Goal: Task Accomplishment & Management: Manage account settings

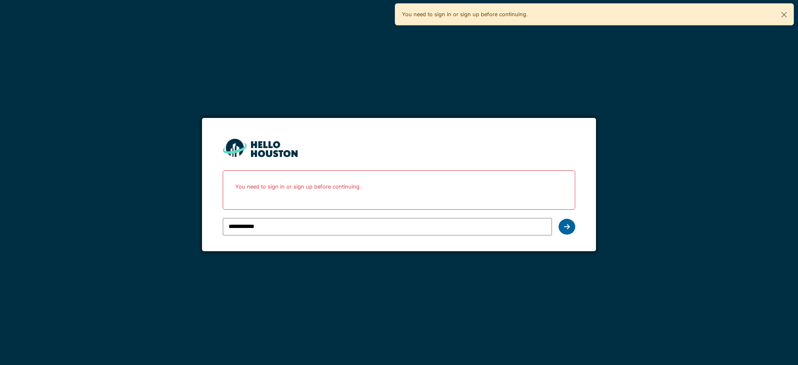
click at [566, 227] on icon at bounding box center [567, 227] width 6 height 7
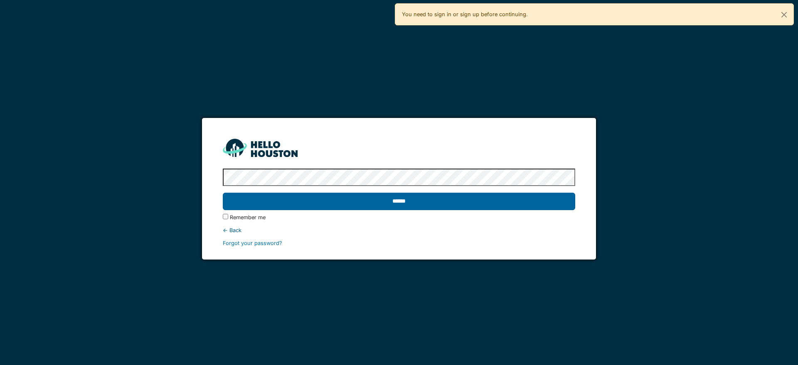
click at [332, 202] on input "******" at bounding box center [399, 201] width 352 height 17
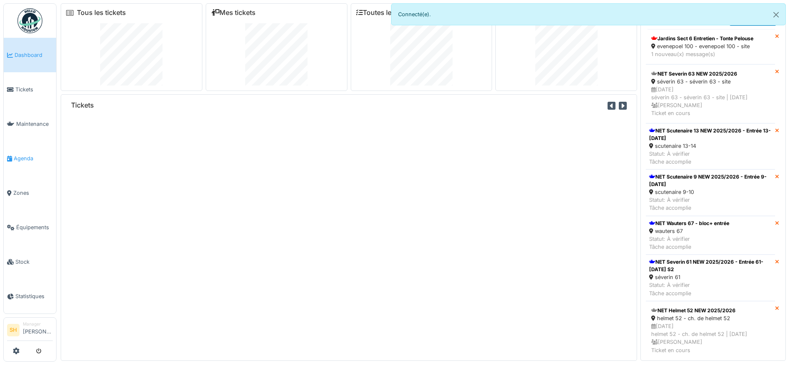
click at [22, 155] on span "Agenda" at bounding box center [33, 159] width 39 height 8
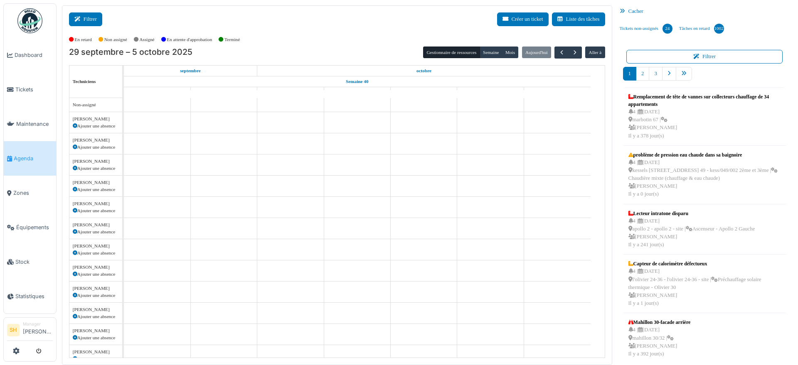
click at [86, 21] on button "Filtrer" at bounding box center [85, 19] width 33 height 14
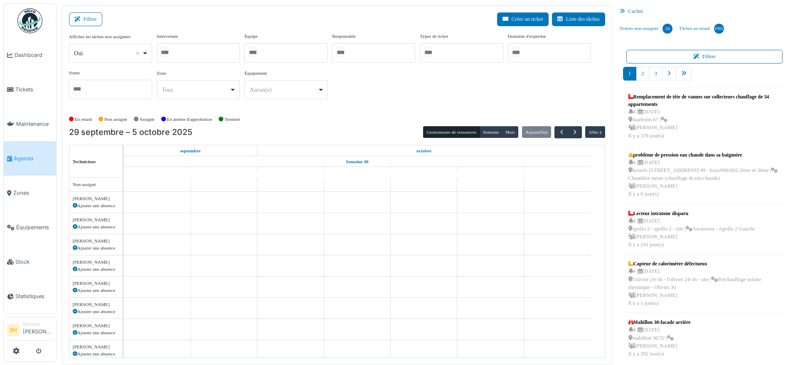
click at [267, 56] on div at bounding box center [285, 53] width 83 height 20
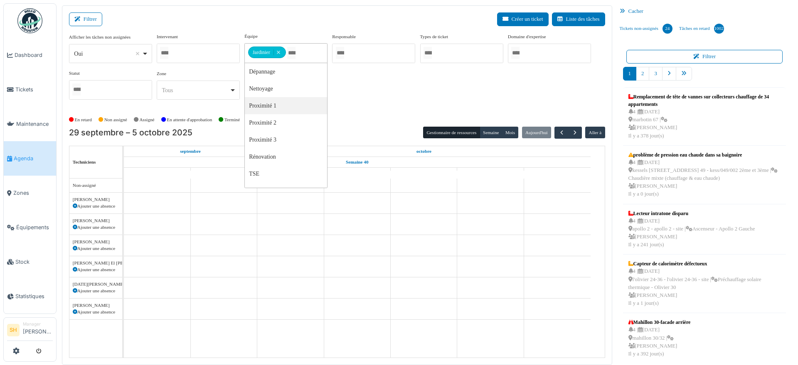
click at [358, 113] on div "En retard Non assigné Assigné En attente d'approbation Terminé" at bounding box center [337, 120] width 536 height 14
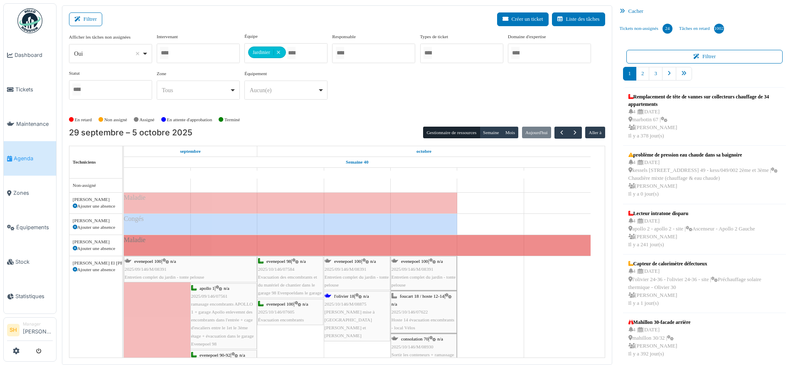
click at [351, 265] on div "evenepoel 100 | n/a 2025/09/146/M/08391 Entretien complet du jardin - tonte pel…" at bounding box center [357, 274] width 65 height 32
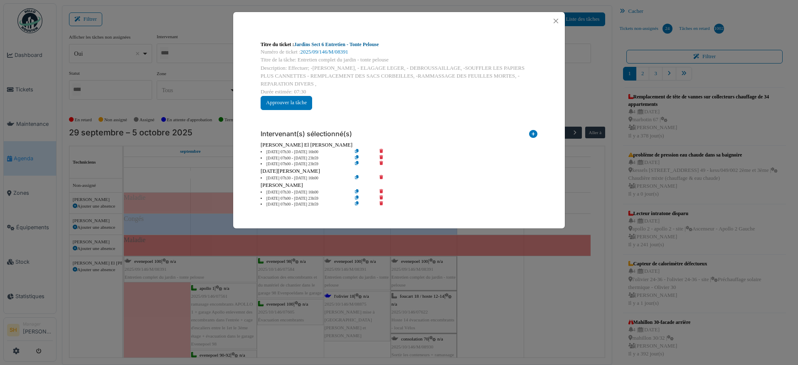
click at [316, 42] on link "Jardins Sect 6 Entretien - Tonte Pelouse" at bounding box center [336, 45] width 85 height 6
click at [534, 133] on icon at bounding box center [533, 135] width 8 height 11
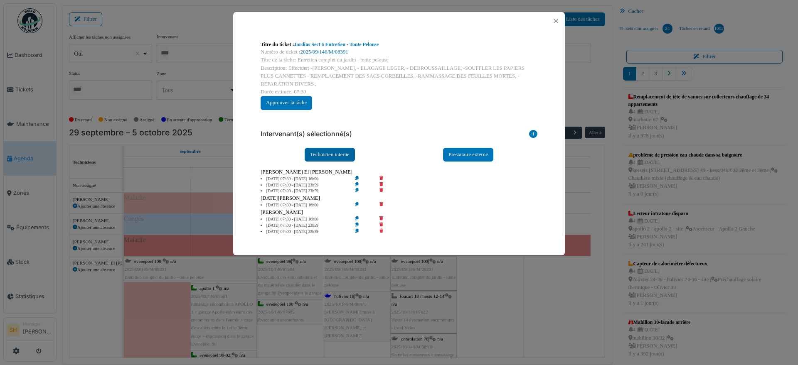
click at [326, 155] on div "Technicien interne" at bounding box center [330, 155] width 50 height 14
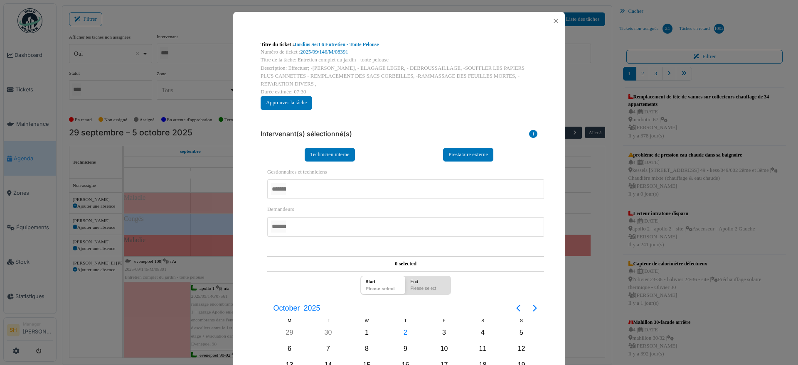
click at [318, 185] on div at bounding box center [405, 190] width 277 height 20
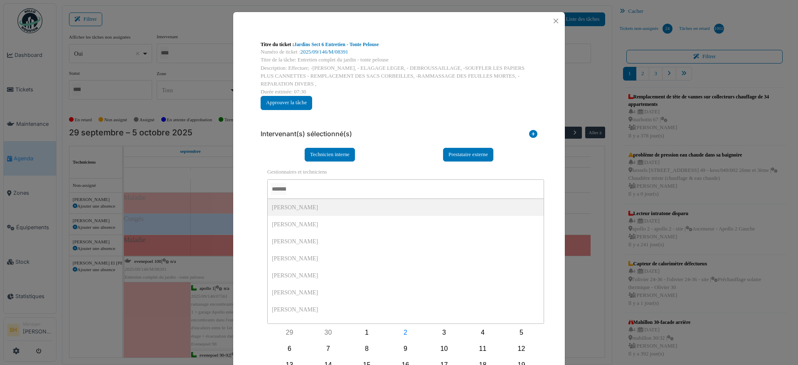
click at [311, 189] on div at bounding box center [405, 190] width 277 height 20
type input "***"
click at [413, 169] on div "**********" at bounding box center [405, 184] width 277 height 32
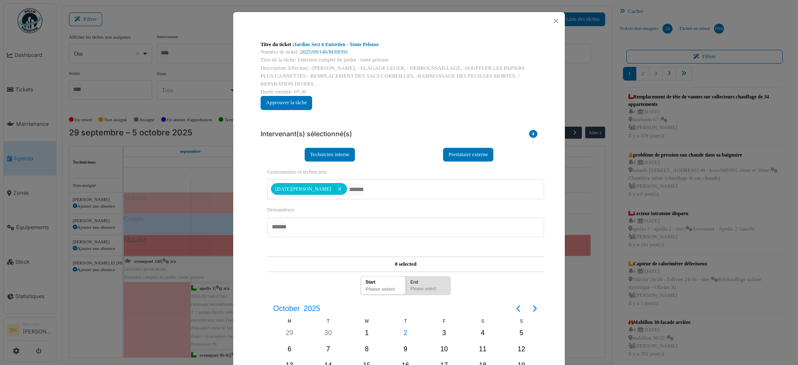
scroll to position [52, 0]
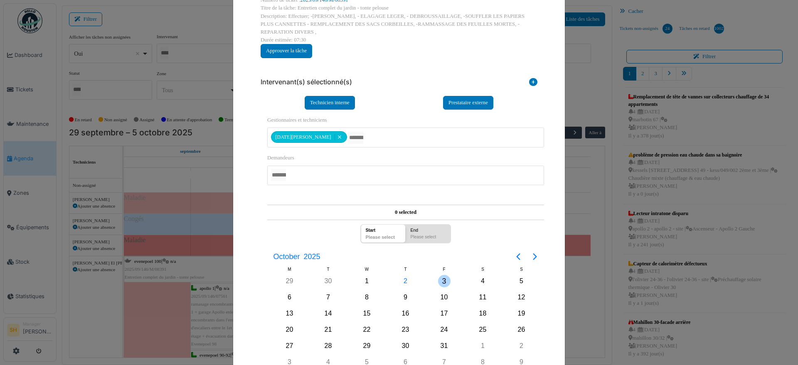
click at [444, 280] on div "3" at bounding box center [444, 281] width 12 height 12
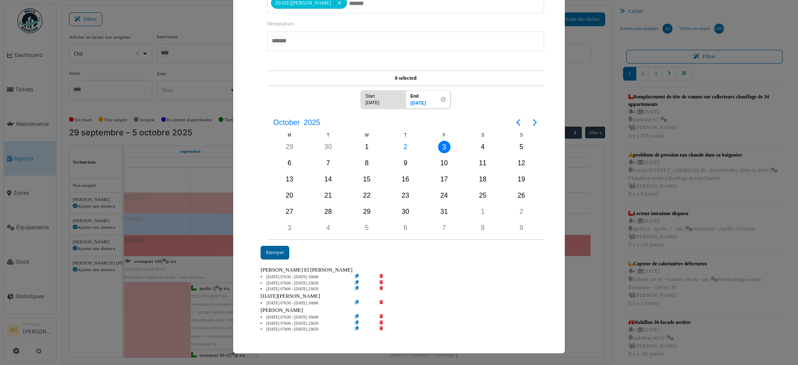
click at [271, 255] on div "Envoyer" at bounding box center [275, 253] width 29 height 14
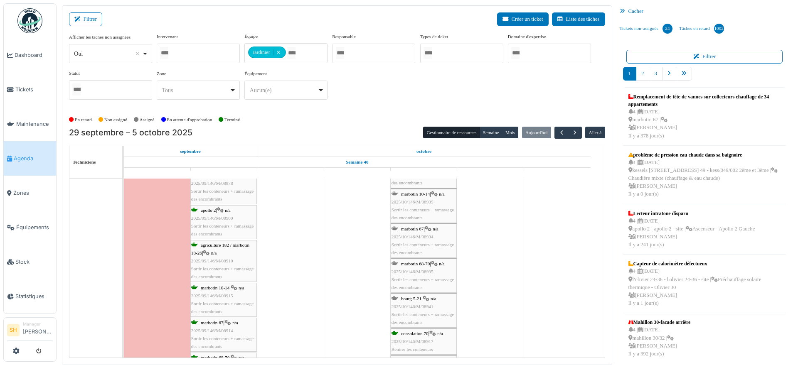
scroll to position [536, 0]
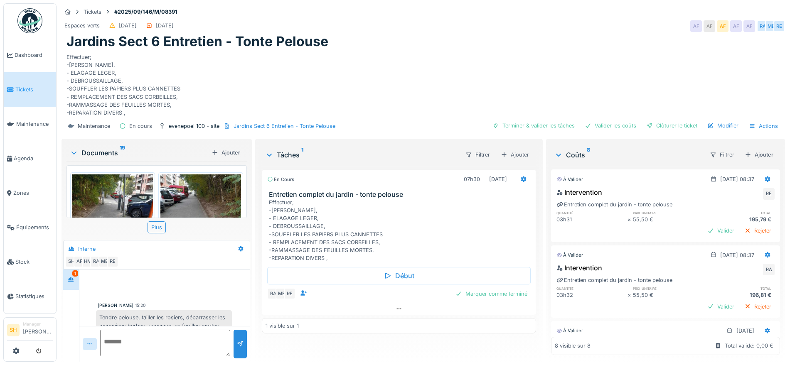
click at [156, 342] on textarea at bounding box center [165, 343] width 130 height 27
type textarea "**********"
click at [237, 344] on div at bounding box center [240, 344] width 7 height 8
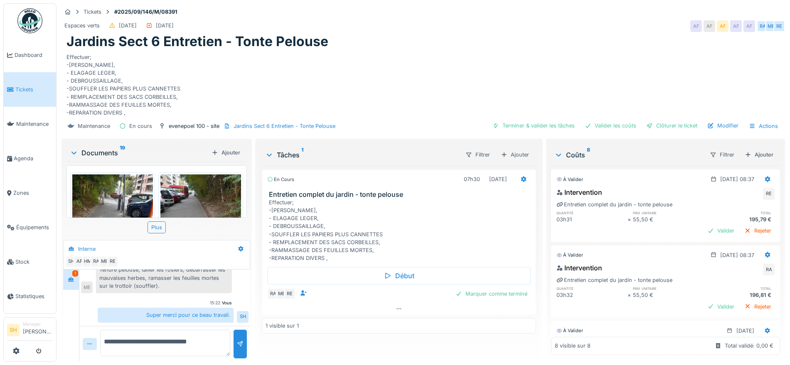
scroll to position [48, 0]
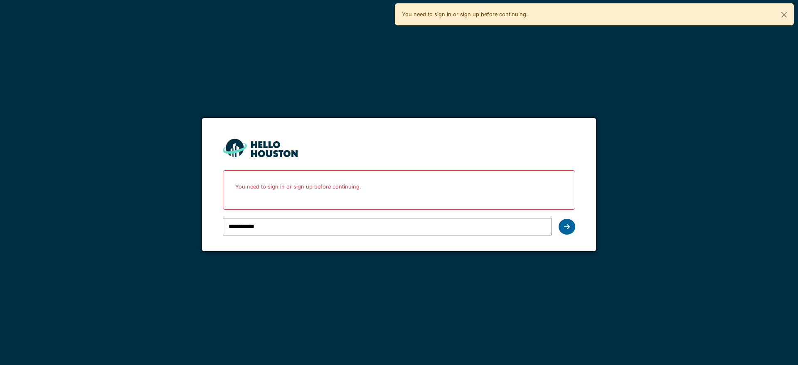
click at [569, 230] on div at bounding box center [566, 227] width 17 height 16
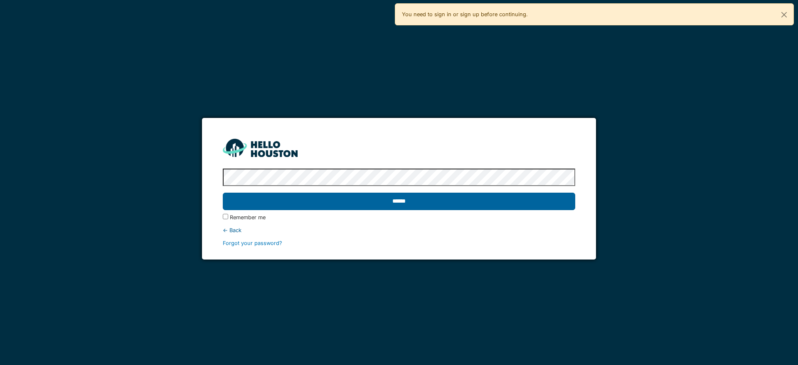
click at [499, 204] on input "******" at bounding box center [399, 201] width 352 height 17
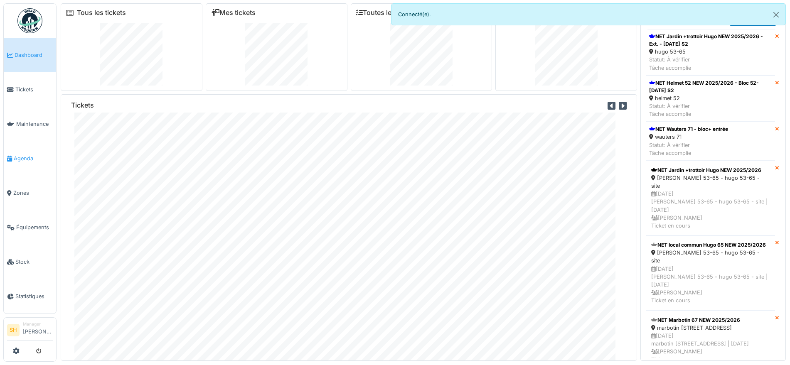
click at [27, 155] on span "Agenda" at bounding box center [33, 159] width 39 height 8
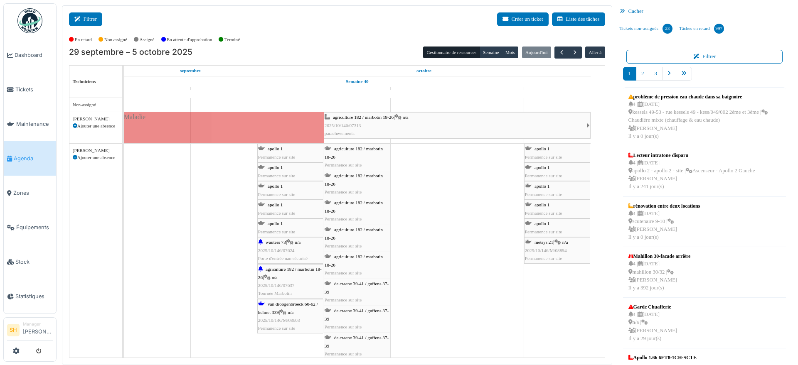
click at [87, 17] on button "Filtrer" at bounding box center [85, 19] width 33 height 14
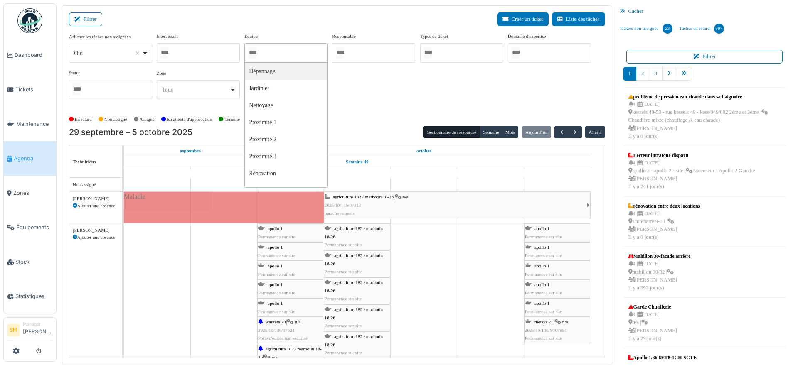
click at [256, 53] on input "Tous" at bounding box center [252, 53] width 8 height 12
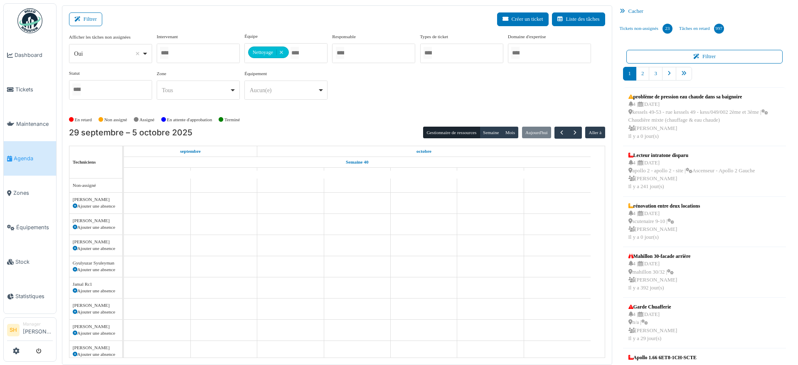
click at [364, 104] on div "Afficher les tâches non assignées *** Oui Remove item Oui Non Intervenant Abdel…" at bounding box center [337, 70] width 536 height 74
click at [285, 56] on div at bounding box center [285, 53] width 83 height 20
drag, startPoint x: 351, startPoint y: 93, endPoint x: 347, endPoint y: 133, distance: 40.1
click at [351, 96] on div "Afficher les tâches non assignées *** Oui Remove item Oui Non Intervenant Abdel…" at bounding box center [337, 70] width 536 height 74
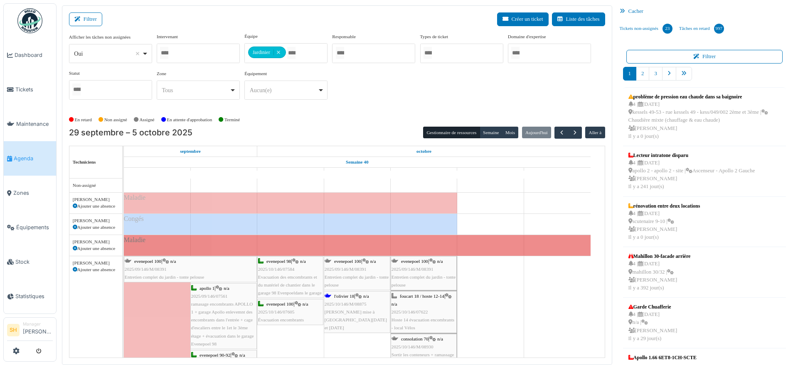
click at [339, 296] on span "l'olivier 18" at bounding box center [344, 296] width 20 height 5
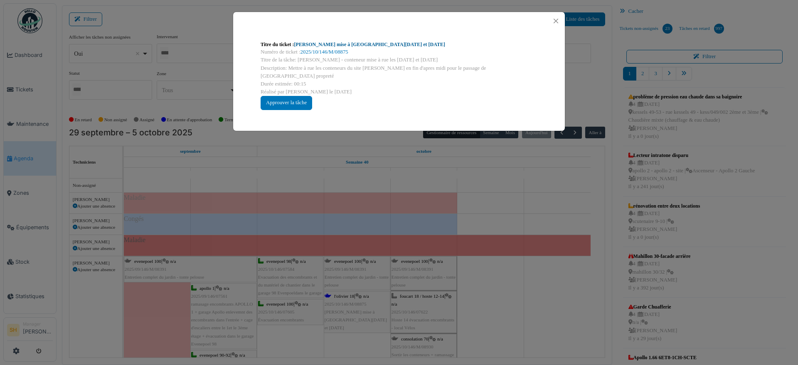
click at [339, 44] on link "Olivier - Conteneur mise à rue les Lundi et Jeudi" at bounding box center [369, 45] width 151 height 6
click at [497, 253] on div "Titre du ticket : Olivier - Conteneur mise à rue les Lundi et Jeudi Numéro de t…" at bounding box center [399, 182] width 798 height 365
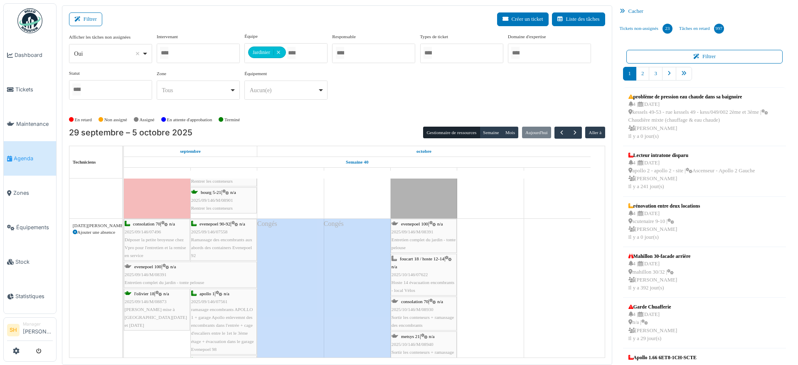
scroll to position [1195, 0]
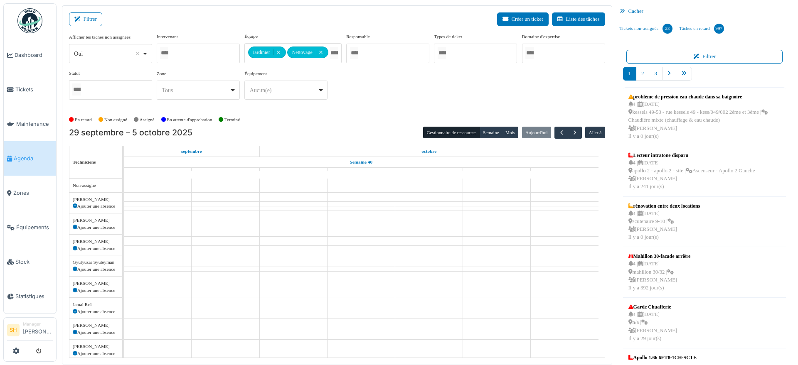
drag, startPoint x: 350, startPoint y: 115, endPoint x: 377, endPoint y: 135, distance: 34.4
click at [350, 116] on div "En retard Non assigné Assigné En attente d'approbation Terminé" at bounding box center [337, 120] width 536 height 14
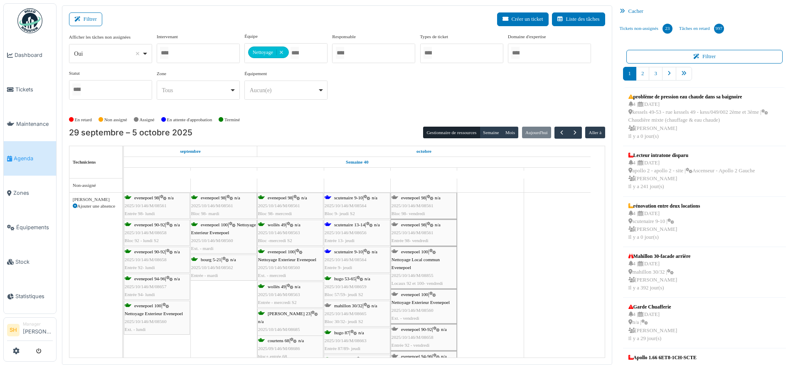
click at [351, 200] on div "scutenaire 9-10 | n/a 2025/10/146/M/08564 Bloc 9- jeudi S2" at bounding box center [357, 206] width 65 height 24
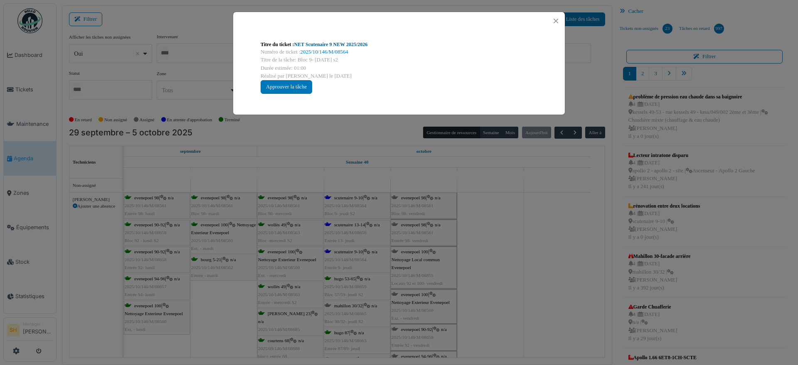
click at [311, 42] on link "NET Scutenaire 9 NEW 2025/2026" at bounding box center [331, 45] width 74 height 6
drag, startPoint x: 510, startPoint y: 206, endPoint x: 466, endPoint y: 225, distance: 47.6
click at [509, 209] on div "Titre du ticket : NET Scutenaire 9 NEW 2025/2026 Numéro de ticket : 2025/10/146…" at bounding box center [399, 182] width 798 height 365
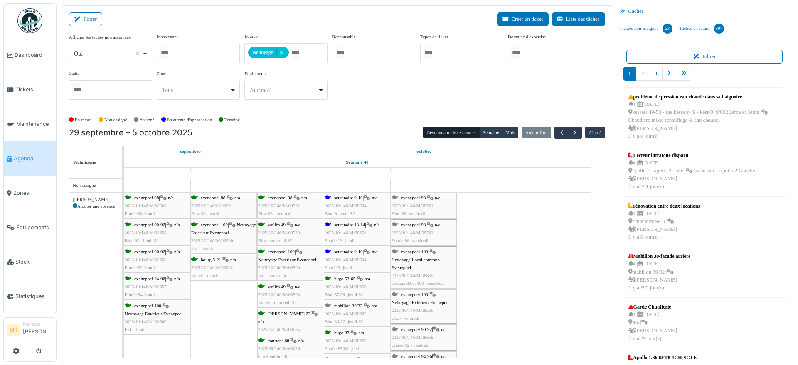
click at [355, 229] on div "scutenaire 13-14 | n/a 2025/10/146/M/08656 Entrée 13- jeudi" at bounding box center [357, 233] width 65 height 24
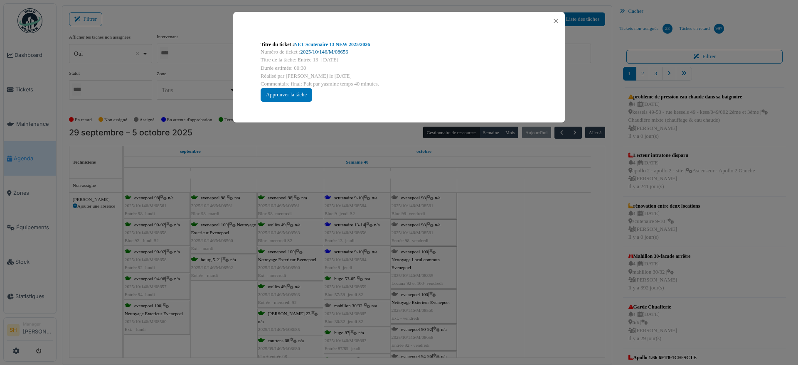
click at [311, 49] on link "2025/10/146/M/08656" at bounding box center [324, 52] width 48 height 6
click at [547, 253] on div "Titre du ticket : NET Scutenaire 13 NEW 2025/2026 Numéro de ticket : 2025/10/14…" at bounding box center [399, 182] width 798 height 365
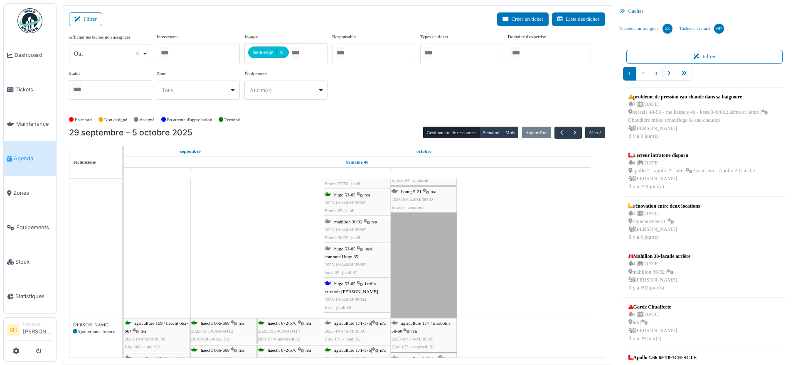
scroll to position [208, 0]
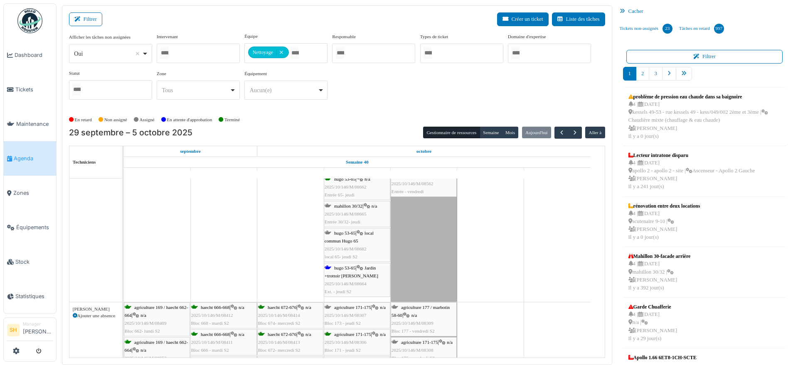
click at [350, 268] on span "hugo 53-65" at bounding box center [344, 268] width 21 height 5
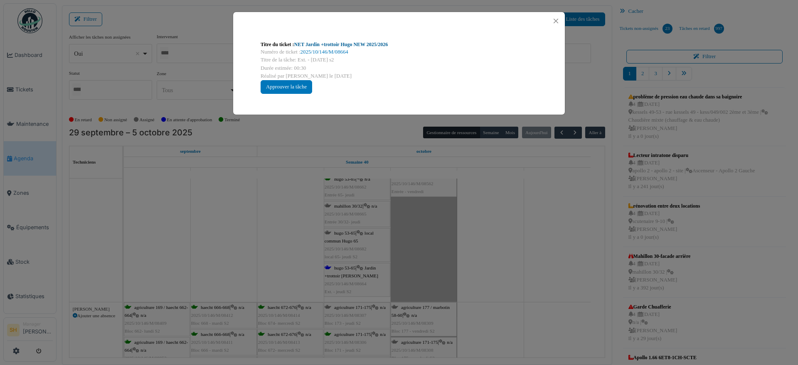
click at [323, 43] on link "NET Jardin +trottoir Hugo NEW 2025/2026" at bounding box center [341, 45] width 94 height 6
drag, startPoint x: 543, startPoint y: 284, endPoint x: 307, endPoint y: 293, distance: 236.2
click at [542, 285] on div "Titre du ticket : NET Jardin +trottoir Hugo NEW 2025/2026 Numéro de ticket : 20…" at bounding box center [399, 182] width 798 height 365
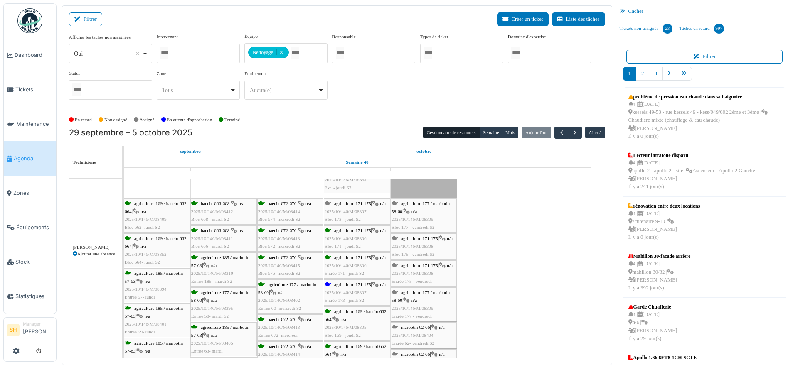
scroll to position [312, 0]
click at [349, 290] on span "2025/10/146/M/08307" at bounding box center [346, 292] width 42 height 5
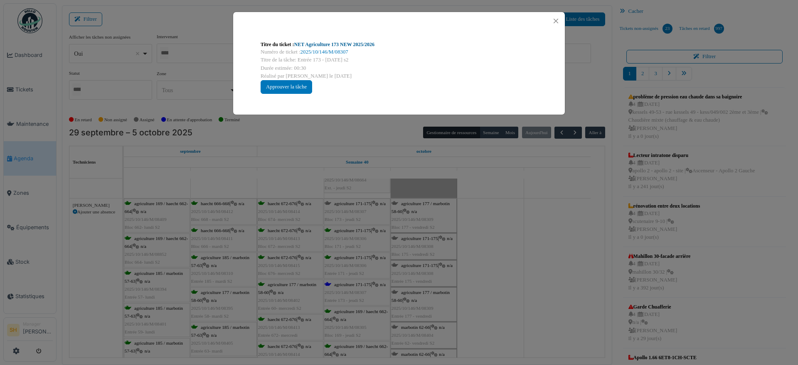
click at [307, 43] on link "NET Agriculture 173 NEW 2025/2026" at bounding box center [334, 45] width 80 height 6
drag, startPoint x: 497, startPoint y: 225, endPoint x: 422, endPoint y: 269, distance: 86.8
click at [492, 233] on div "Titre du ticket : NET Agriculture 173 NEW 2025/2026 Numéro de ticket : 2025/10/…" at bounding box center [399, 182] width 798 height 365
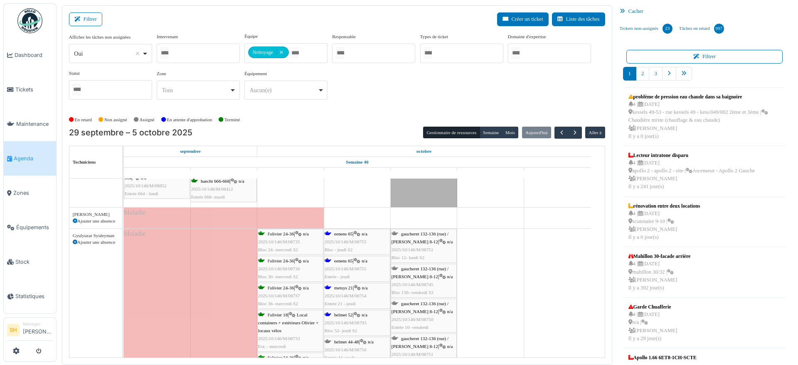
scroll to position [571, 0]
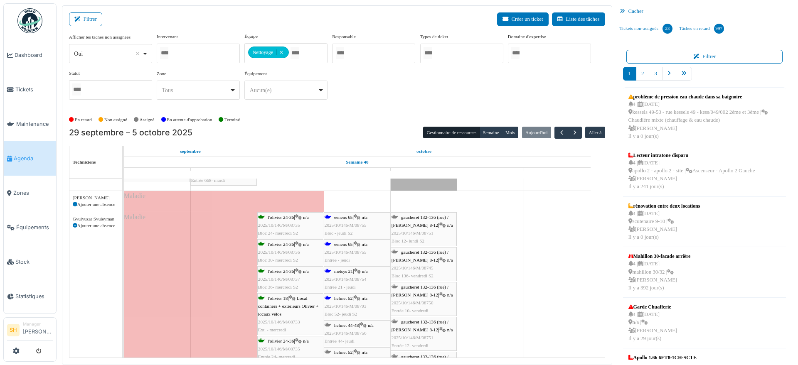
click at [343, 220] on div "eenens 65 | n/a 2025/10/146/M/08755 Bloc - jeudi S2" at bounding box center [357, 226] width 65 height 24
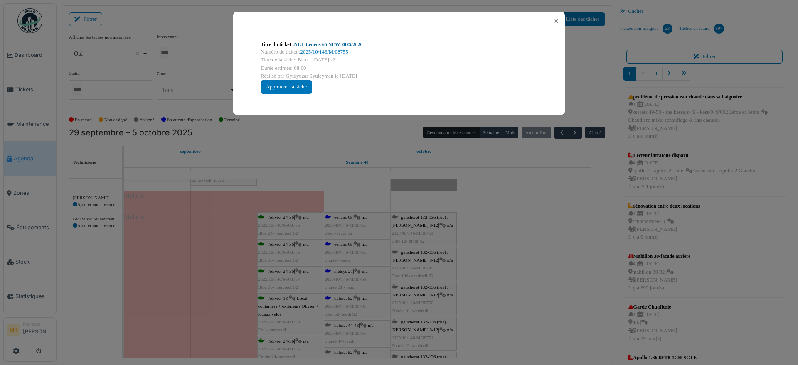
click at [313, 47] on link "NET Eenens 65 NEW 2025/2026" at bounding box center [328, 45] width 69 height 6
drag, startPoint x: 555, startPoint y: 229, endPoint x: 528, endPoint y: 239, distance: 28.8
click at [556, 229] on div "Titre du ticket : NET Eenens 65 NEW 2025/2026 Numéro de ticket : 2025/10/146/M/…" at bounding box center [399, 182] width 798 height 365
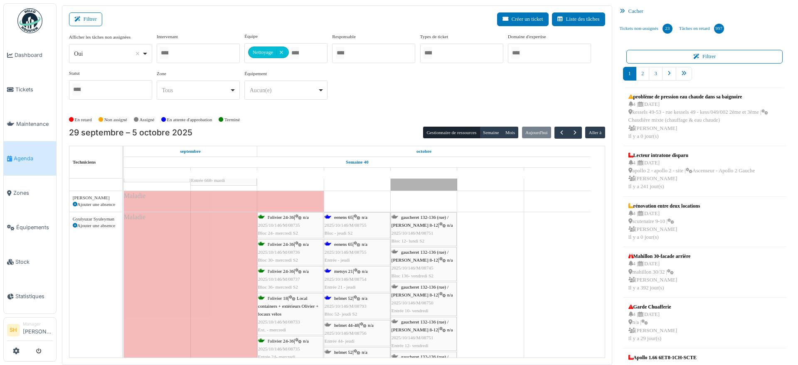
click at [339, 274] on div "metsys 21 | n/a 2025/10/146/M/08754 Entrée 21 - jeudi" at bounding box center [357, 280] width 65 height 24
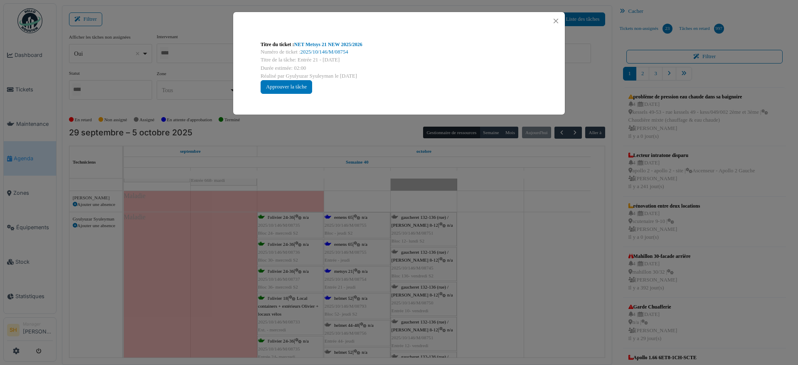
click at [308, 47] on div "Titre du ticket : NET Metsys 21 NEW 2025/2026" at bounding box center [399, 44] width 277 height 7
click at [341, 47] on link "NET Metsys 21 NEW 2025/2026" at bounding box center [328, 45] width 68 height 6
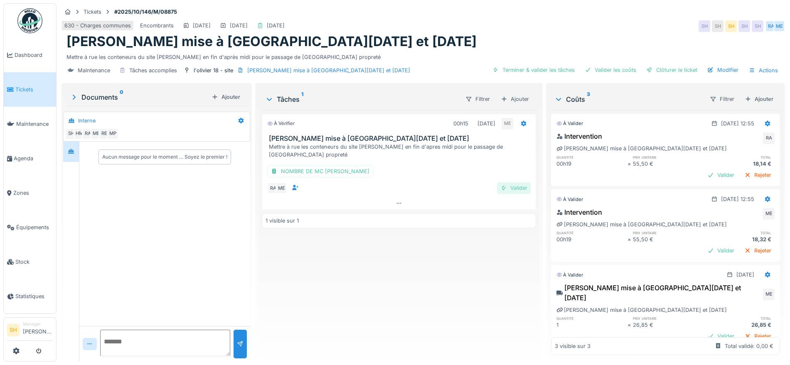
click at [509, 182] on div "Valider" at bounding box center [514, 187] width 34 height 11
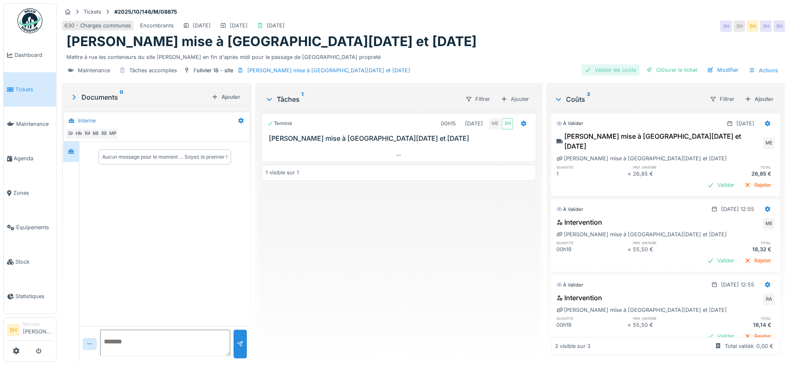
click at [618, 72] on div "Valider les coûts" at bounding box center [610, 69] width 58 height 11
click at [672, 69] on div "Clôturer le ticket" at bounding box center [672, 69] width 58 height 11
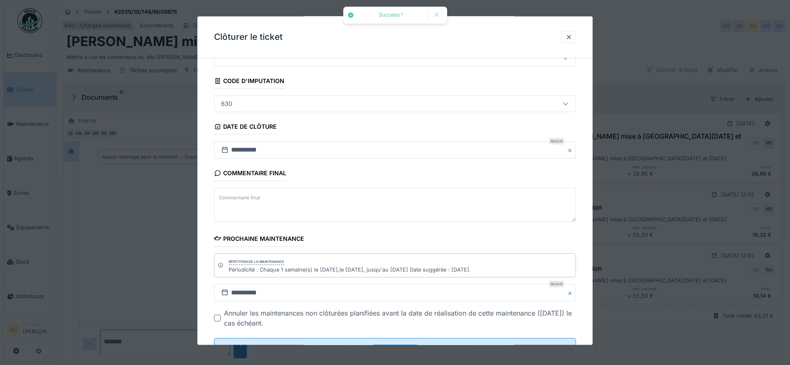
scroll to position [71, 0]
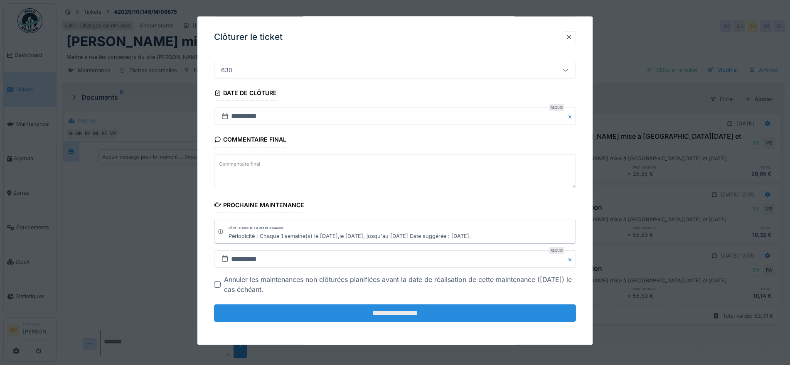
click at [384, 317] on input "**********" at bounding box center [395, 313] width 362 height 17
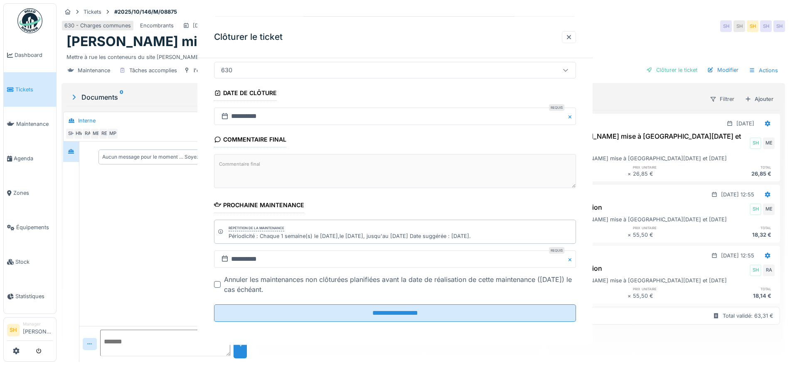
scroll to position [0, 0]
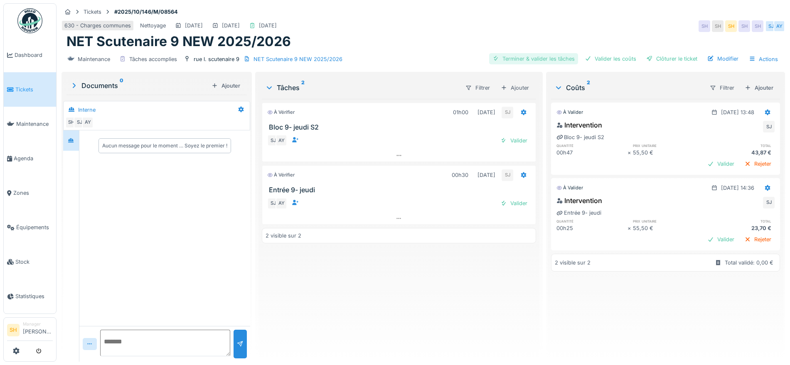
click at [553, 57] on div "Terminer & valider les tâches" at bounding box center [533, 58] width 89 height 11
click at [598, 57] on div "Valider les coûts" at bounding box center [610, 58] width 58 height 11
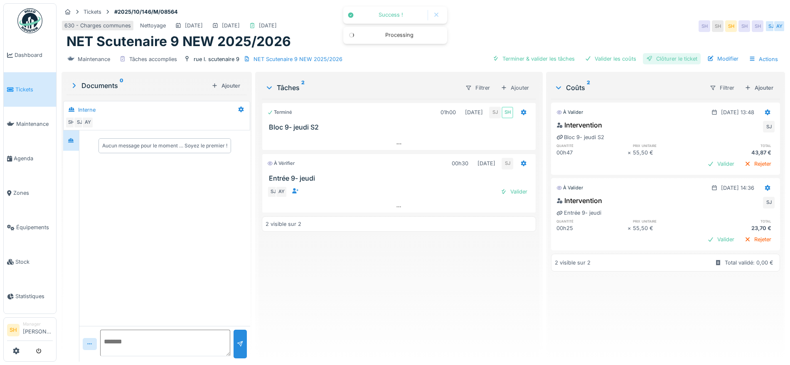
click at [646, 59] on div at bounding box center [649, 59] width 7 height 8
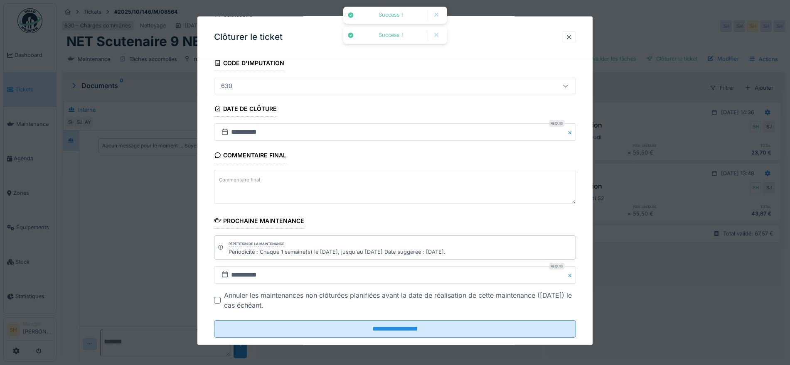
scroll to position [71, 0]
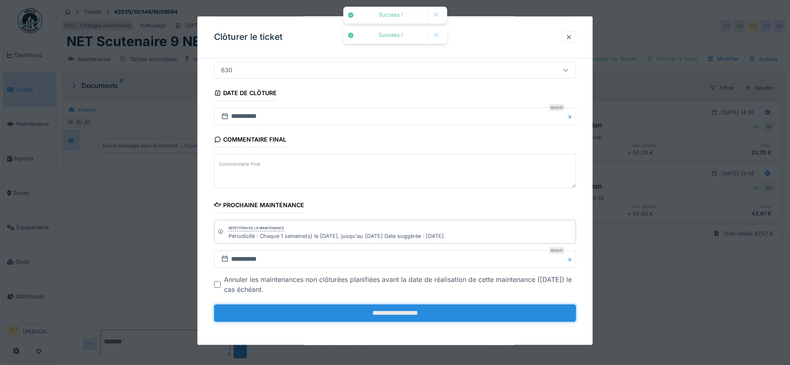
click at [466, 314] on input "**********" at bounding box center [395, 313] width 362 height 17
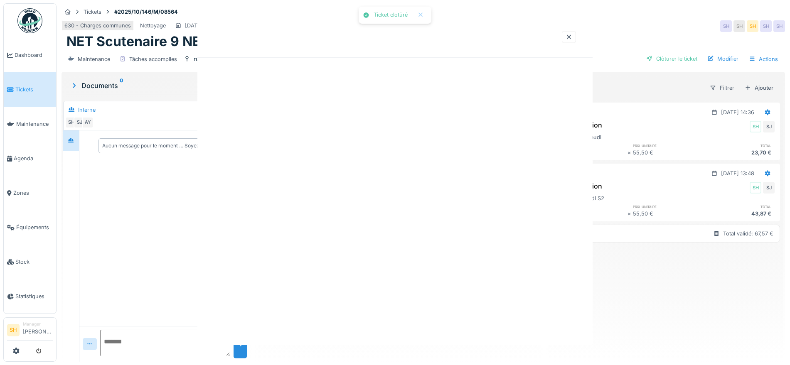
scroll to position [0, 0]
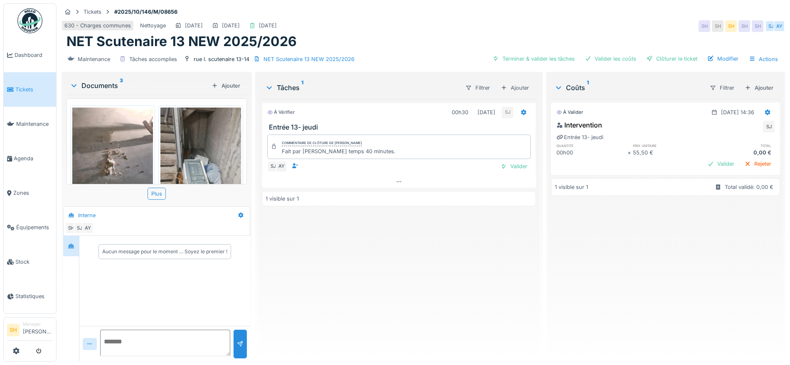
click at [132, 152] on img at bounding box center [112, 162] width 81 height 108
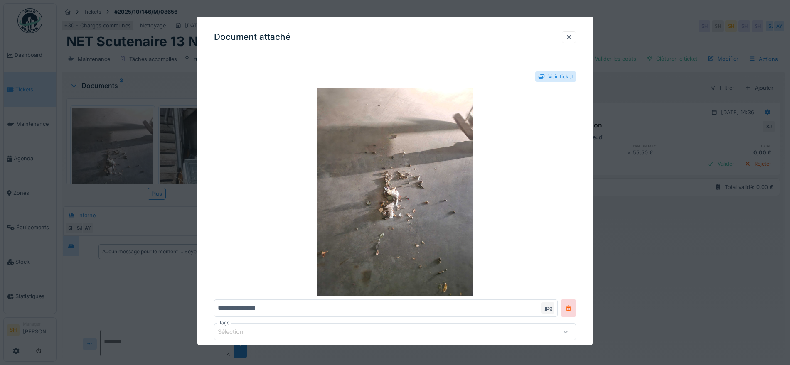
click at [571, 37] on div at bounding box center [569, 37] width 7 height 8
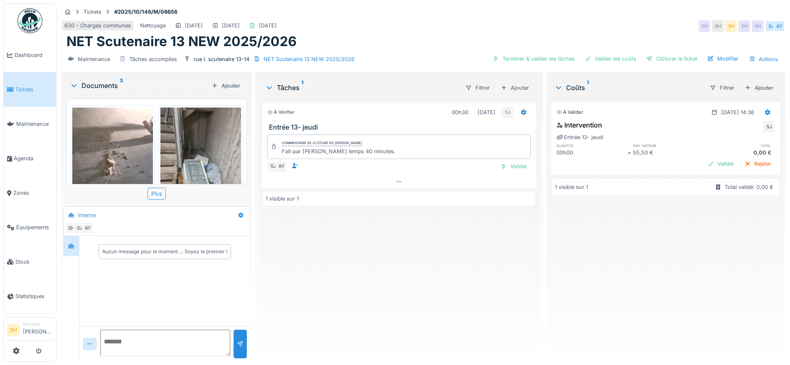
click at [203, 151] on img at bounding box center [200, 162] width 81 height 108
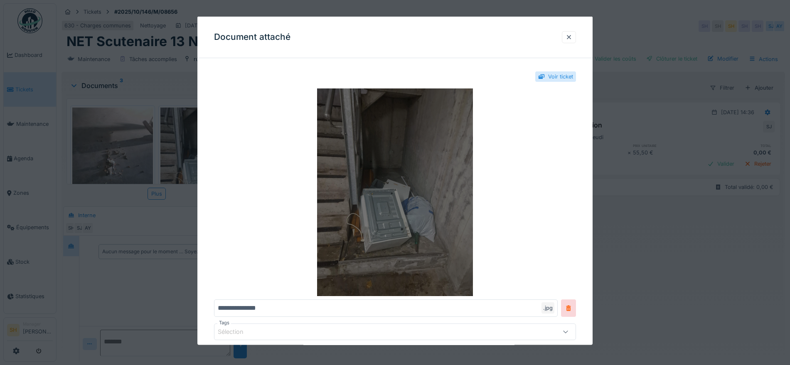
click at [363, 192] on img at bounding box center [395, 193] width 362 height 208
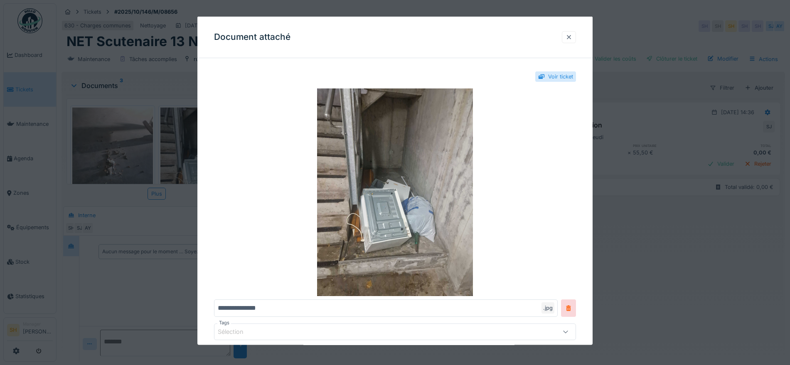
click at [572, 37] on div at bounding box center [569, 37] width 7 height 8
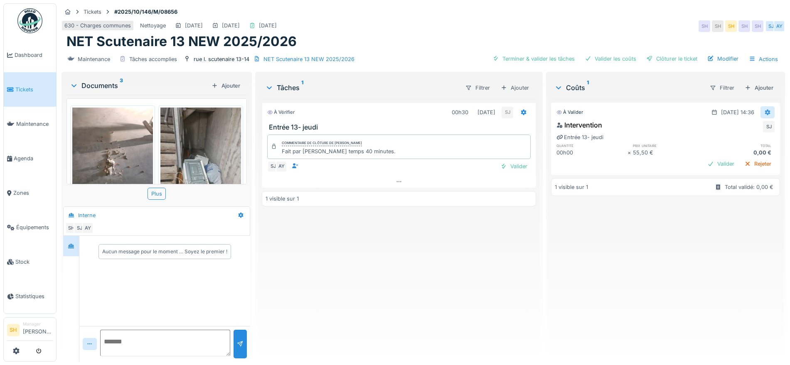
click at [764, 113] on icon at bounding box center [767, 112] width 7 height 5
click at [745, 132] on icon at bounding box center [743, 130] width 6 height 5
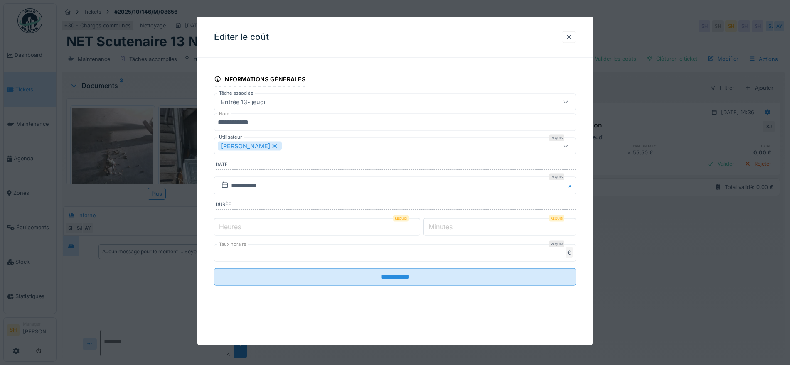
click at [271, 145] on icon at bounding box center [274, 146] width 7 height 6
click at [259, 145] on div "Utilisateurs" at bounding box center [239, 146] width 43 height 9
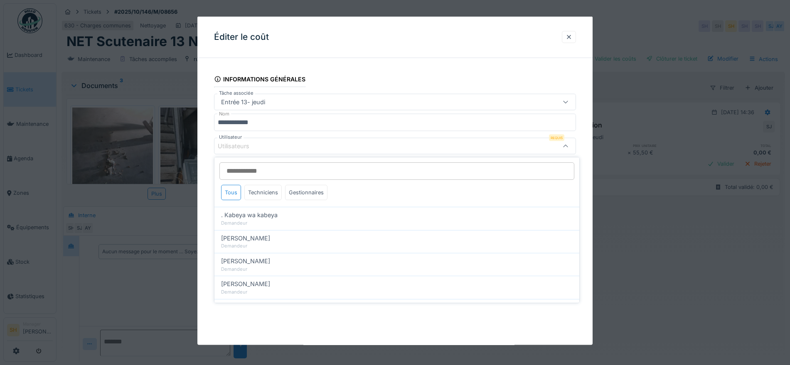
click at [249, 170] on input "Utilisateur" at bounding box center [396, 170] width 355 height 17
click at [266, 190] on div "Techniciens" at bounding box center [262, 192] width 37 height 15
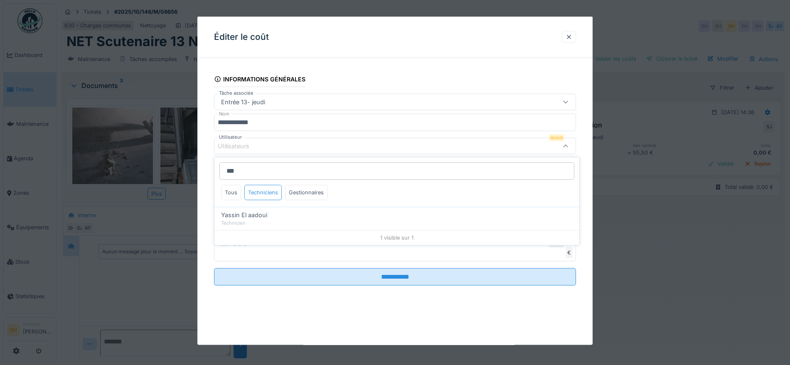
click at [268, 195] on div "Techniciens" at bounding box center [262, 192] width 37 height 15
click at [251, 170] on input "***" at bounding box center [396, 170] width 355 height 17
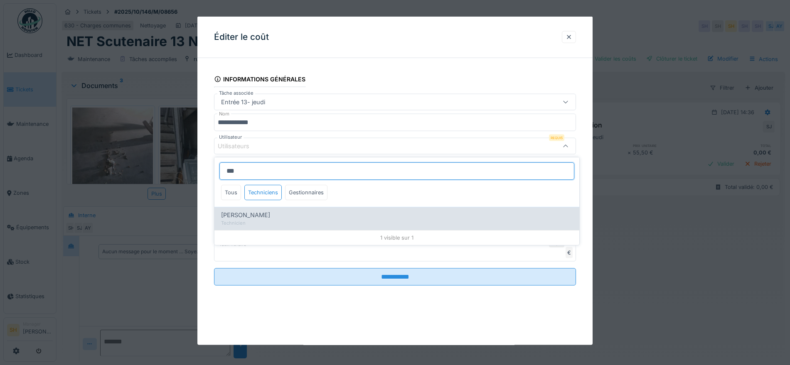
type input "***"
click at [265, 219] on div "[PERSON_NAME]" at bounding box center [397, 215] width 352 height 9
type input "*****"
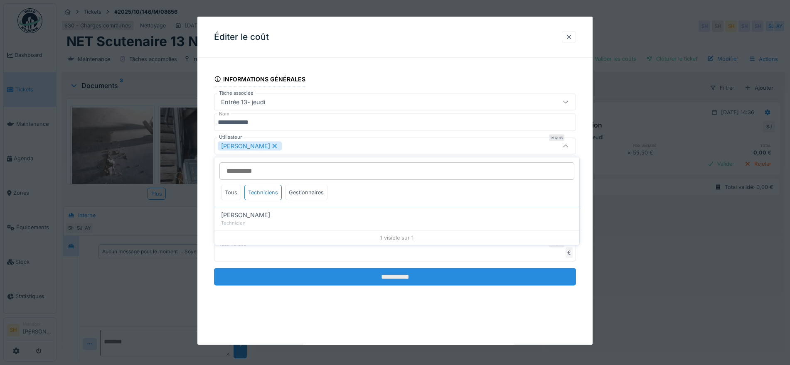
click at [414, 278] on input "**********" at bounding box center [395, 276] width 362 height 17
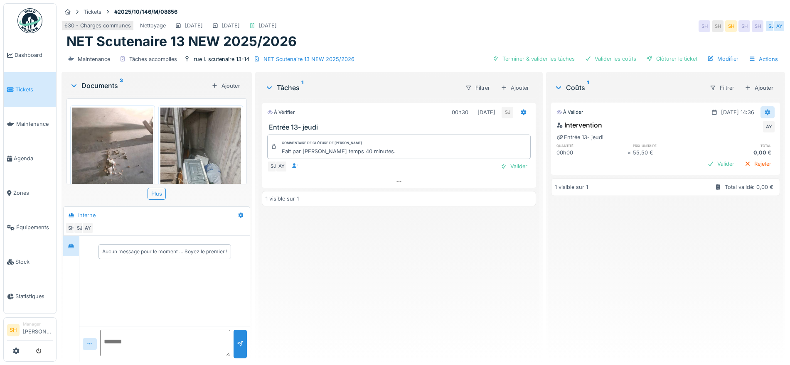
click at [764, 110] on icon at bounding box center [767, 112] width 7 height 5
click at [765, 132] on div "Modifier" at bounding box center [759, 131] width 40 height 12
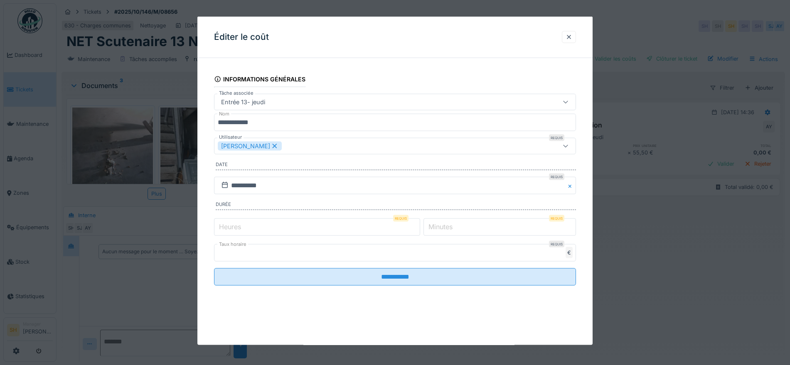
click at [442, 228] on label "Minutes" at bounding box center [440, 226] width 27 height 10
click at [442, 228] on input "*" at bounding box center [499, 226] width 153 height 17
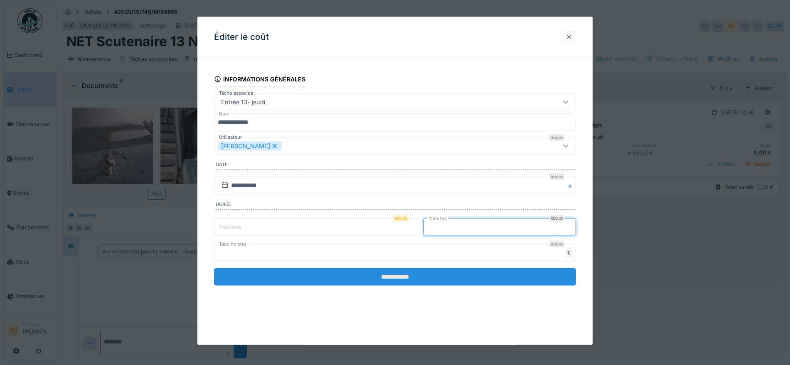
type input "**"
click at [382, 276] on input "**********" at bounding box center [395, 276] width 362 height 17
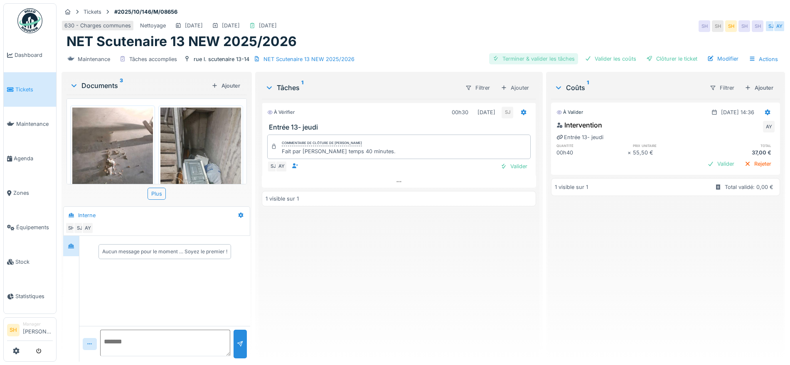
click at [537, 56] on div "Terminer & valider les tâches" at bounding box center [533, 58] width 89 height 11
click at [599, 56] on div "Valider les coûts" at bounding box center [610, 58] width 58 height 11
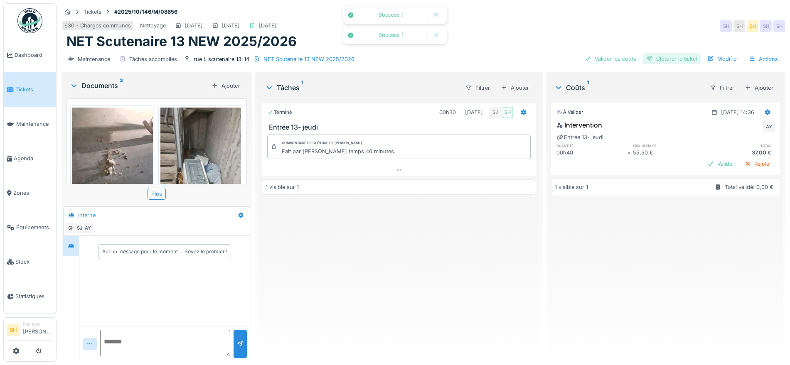
click at [649, 57] on div "Clôturer le ticket" at bounding box center [672, 58] width 58 height 11
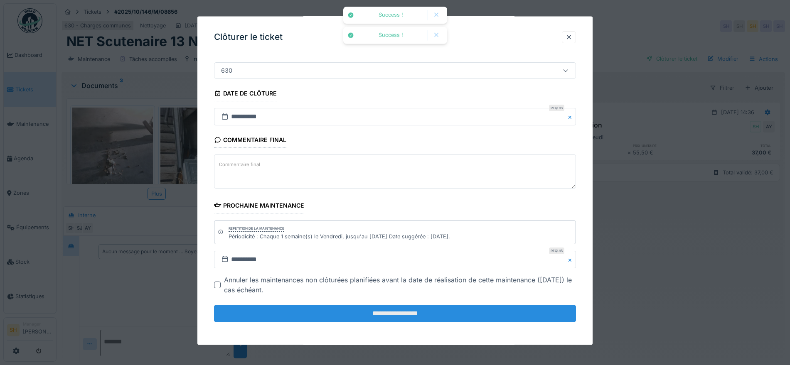
scroll to position [71, 0]
click at [429, 320] on input "**********" at bounding box center [395, 313] width 362 height 17
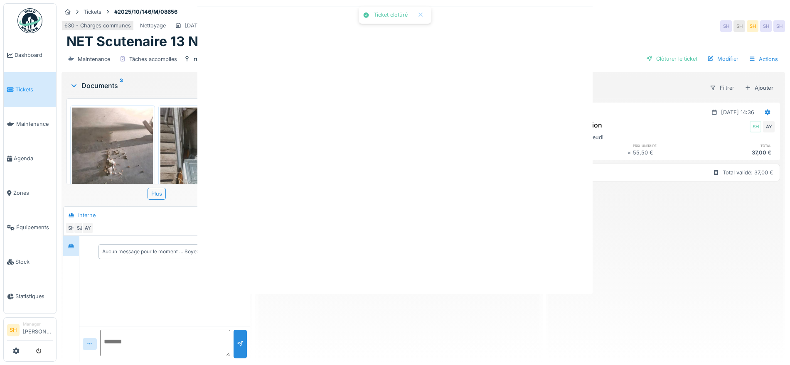
scroll to position [0, 0]
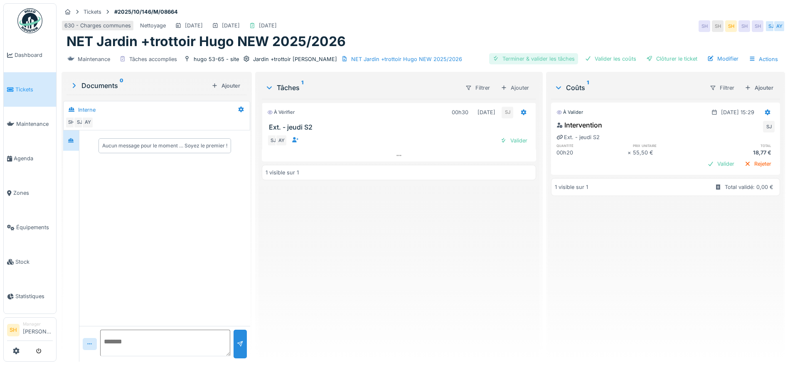
click at [538, 59] on div "Terminer & valider les tâches" at bounding box center [533, 58] width 89 height 11
click at [606, 58] on div "Valider les coûts" at bounding box center [610, 58] width 58 height 11
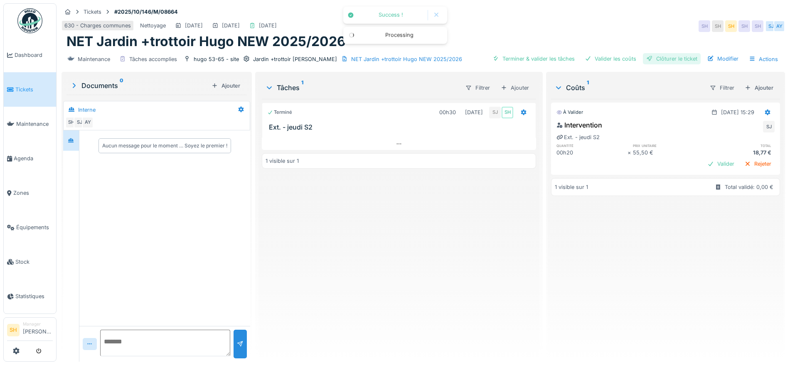
click at [670, 59] on div "Clôturer le ticket" at bounding box center [672, 58] width 58 height 11
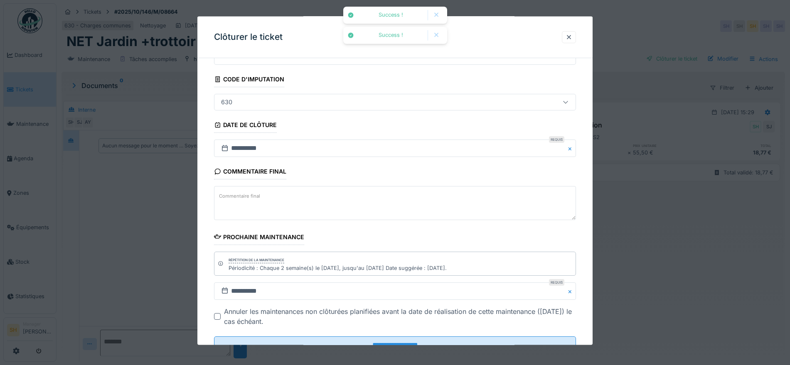
scroll to position [71, 0]
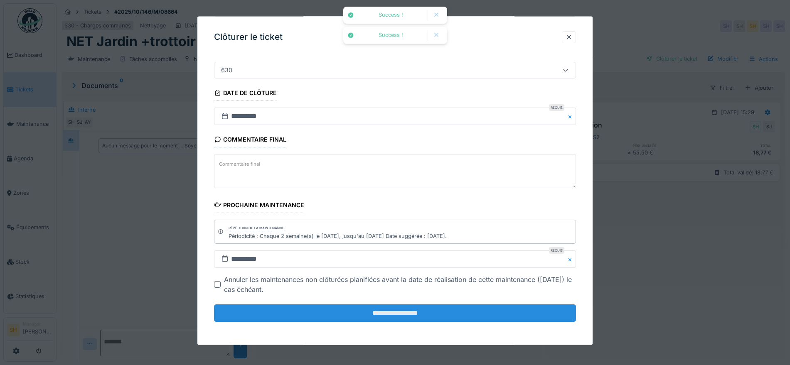
click at [426, 315] on input "**********" at bounding box center [395, 313] width 362 height 17
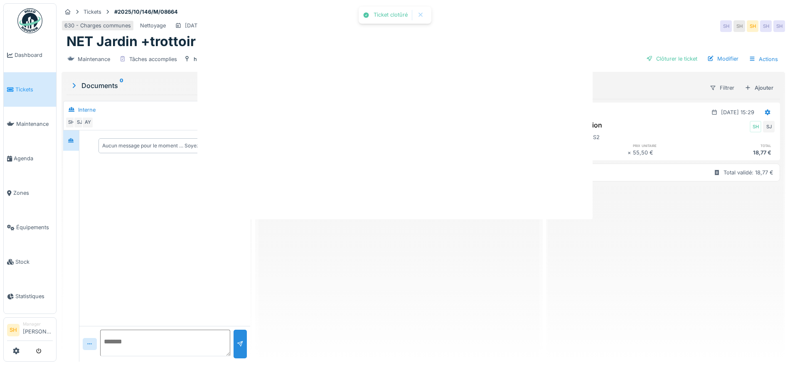
scroll to position [0, 0]
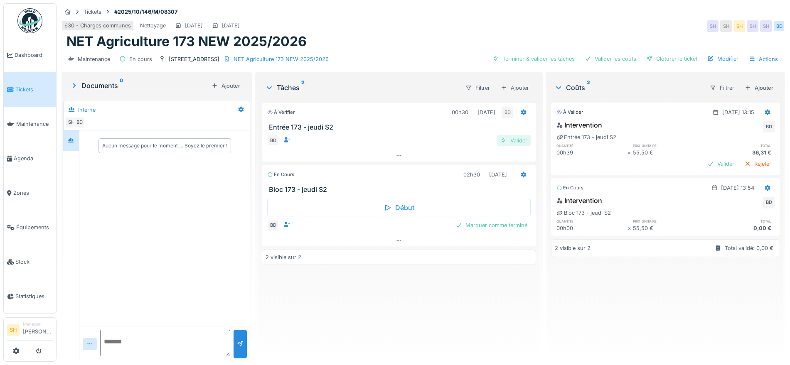
click at [519, 142] on div "Valider" at bounding box center [514, 140] width 34 height 11
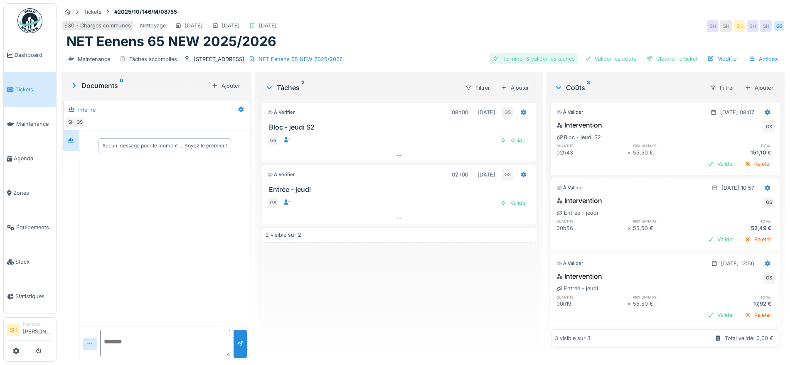
click at [529, 57] on div "Terminer & valider les tâches" at bounding box center [533, 58] width 89 height 11
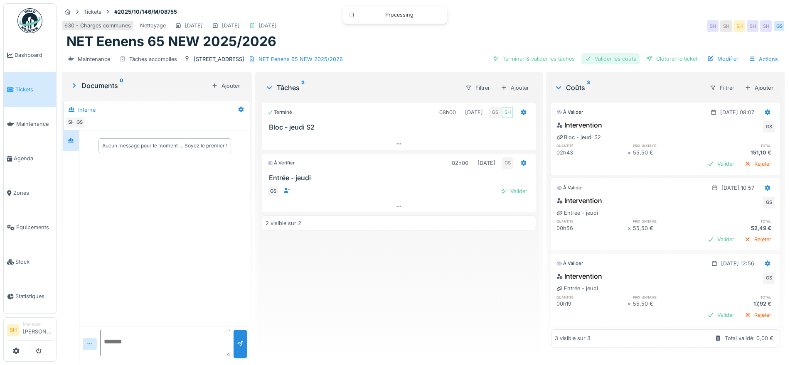
click at [609, 61] on div "Valider les coûts" at bounding box center [610, 58] width 58 height 11
click at [646, 58] on div at bounding box center [649, 59] width 7 height 8
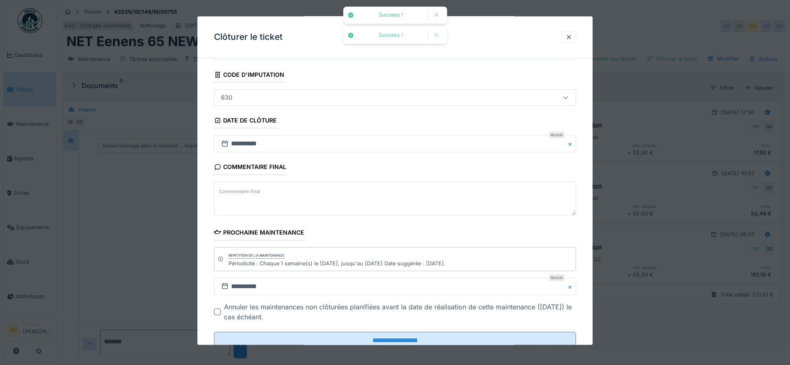
scroll to position [71, 0]
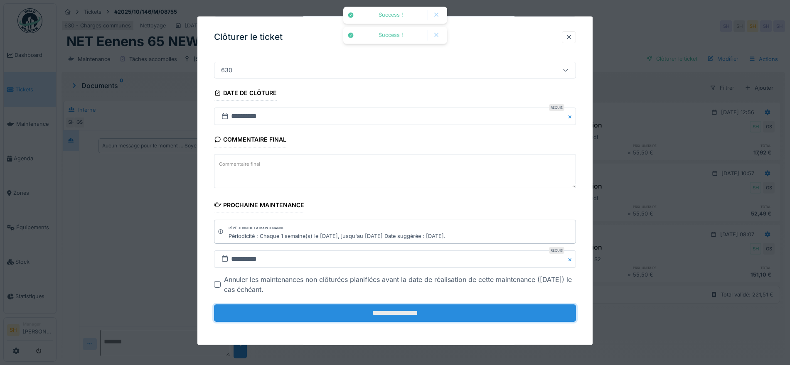
click at [377, 308] on input "**********" at bounding box center [395, 313] width 362 height 17
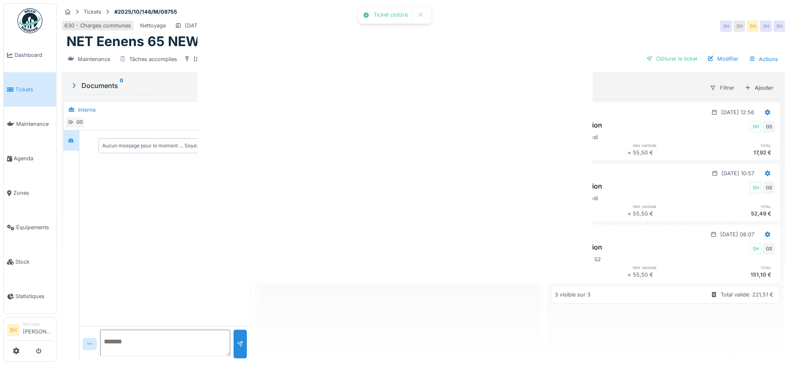
scroll to position [0, 0]
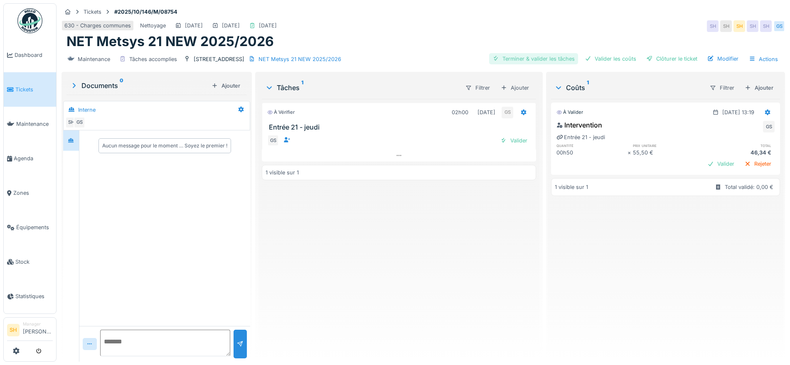
click at [545, 61] on div "Terminer & valider les tâches" at bounding box center [533, 58] width 89 height 11
drag, startPoint x: 605, startPoint y: 62, endPoint x: 661, endPoint y: 62, distance: 56.1
click at [606, 62] on div "Valider les coûts" at bounding box center [610, 58] width 58 height 11
click at [661, 62] on div "Clôturer le ticket" at bounding box center [672, 58] width 58 height 11
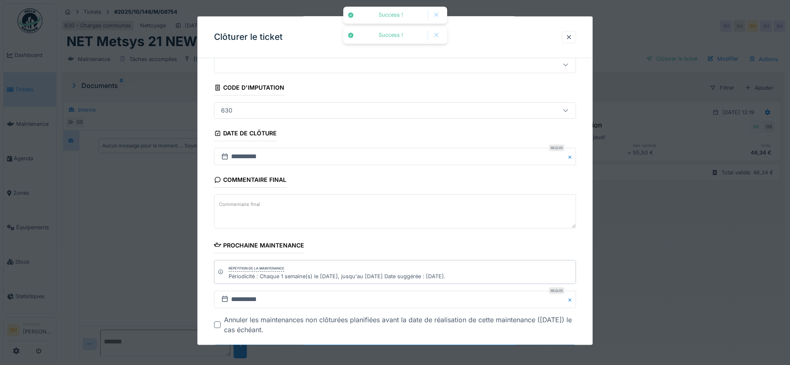
scroll to position [71, 0]
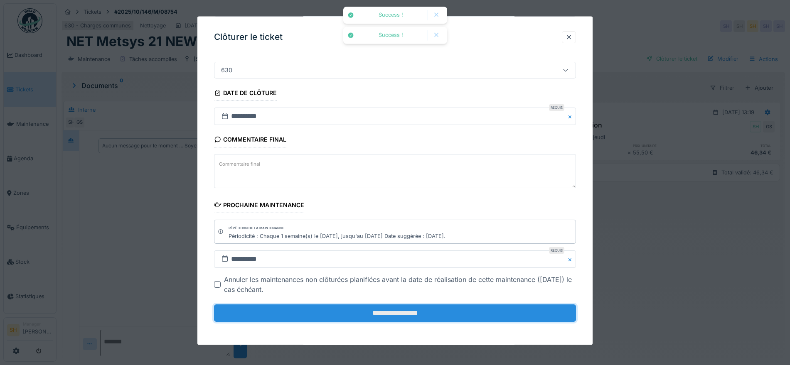
click at [411, 311] on input "**********" at bounding box center [395, 313] width 362 height 17
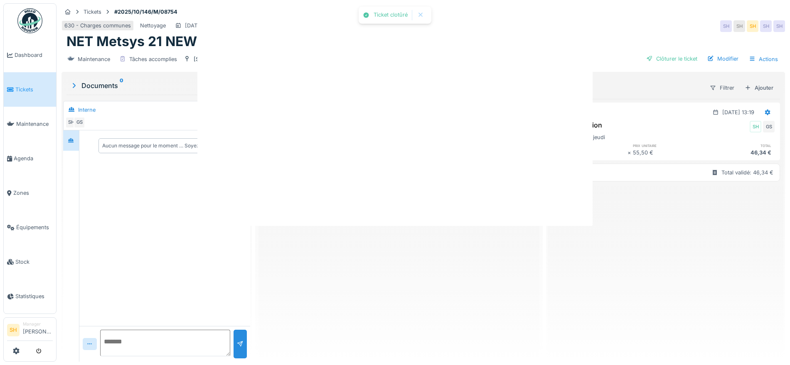
scroll to position [0, 0]
